Goal: Information Seeking & Learning: Learn about a topic

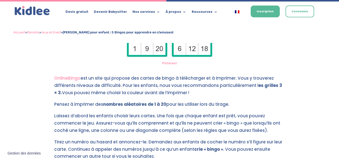
scroll to position [689, 0]
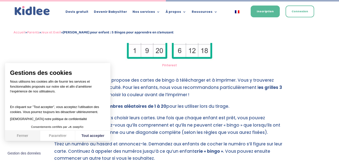
click at [24, 136] on button "Fermer" at bounding box center [22, 136] width 35 height 11
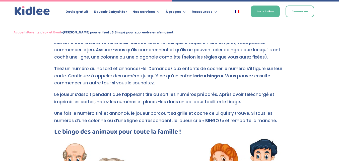
scroll to position [664, 0]
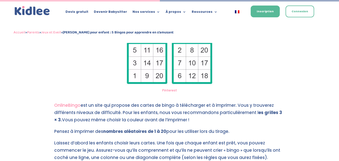
click at [65, 104] on link "OnlineBingo" at bounding box center [67, 105] width 26 height 6
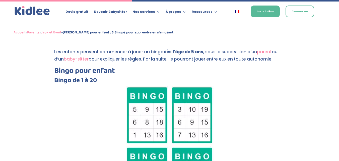
scroll to position [549, 0]
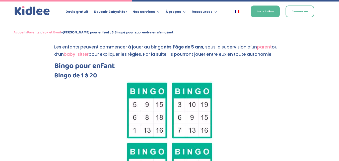
click at [147, 105] on img at bounding box center [170, 140] width 88 height 119
